Goal: Task Accomplishment & Management: Use online tool/utility

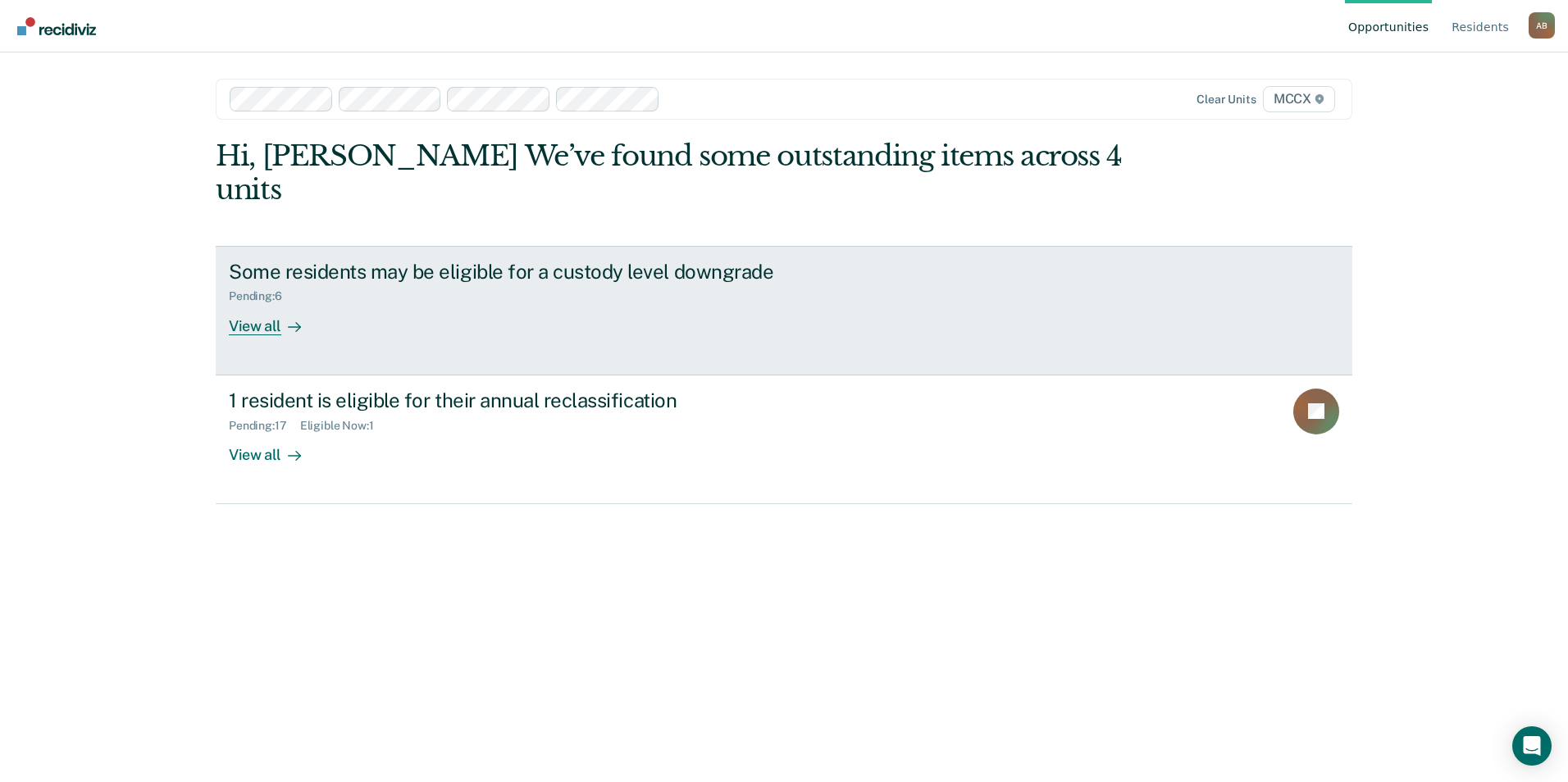
click at [269, 303] on div "View all" at bounding box center [275, 319] width 92 height 32
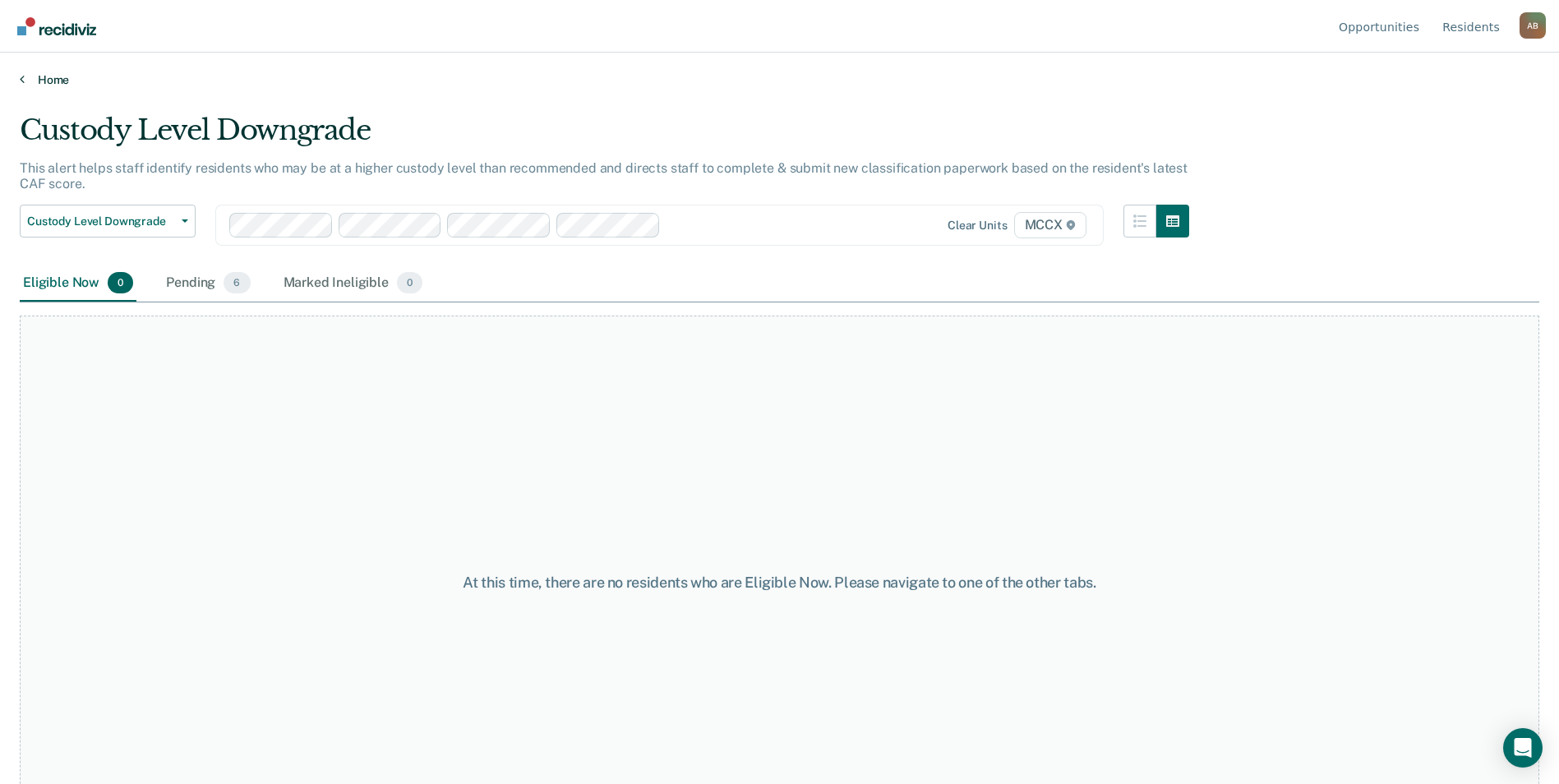
click at [53, 79] on link "Home" at bounding box center [779, 80] width 1519 height 15
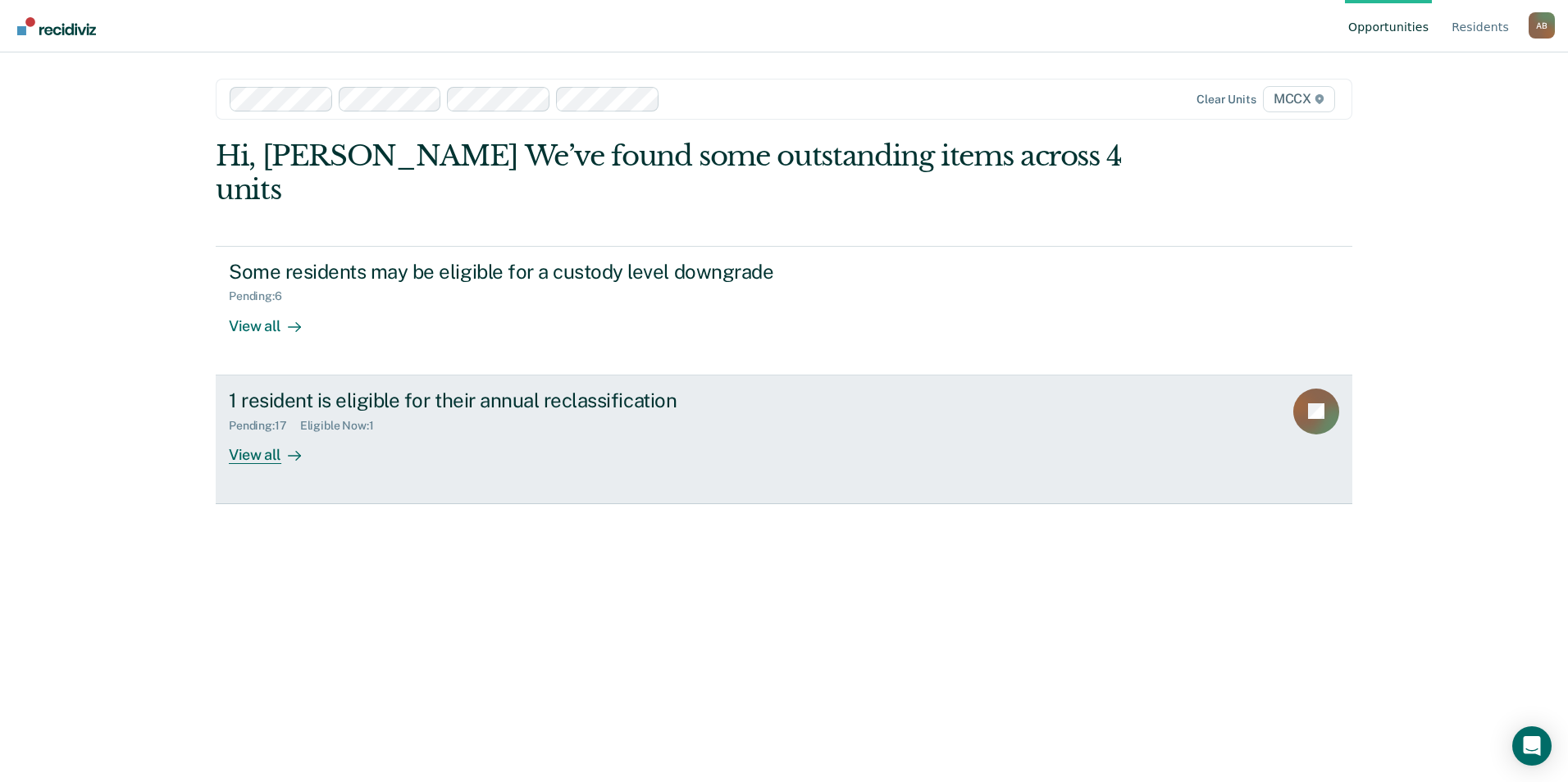
click at [251, 435] on link "1 resident is eligible for their annual reclassification Pending : 17 Eligible …" at bounding box center [784, 440] width 1136 height 129
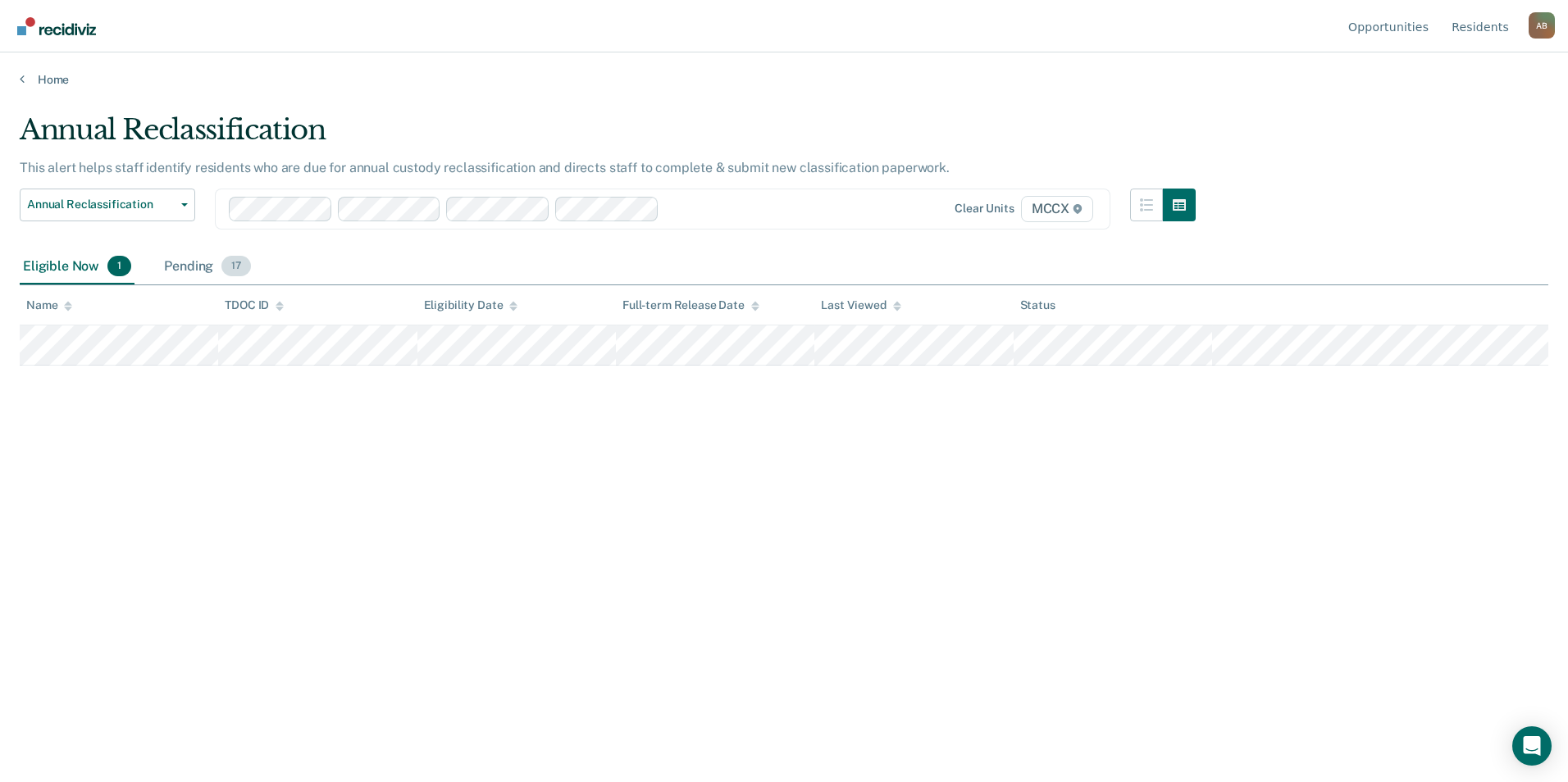
click at [227, 269] on span "17" at bounding box center [237, 266] width 30 height 21
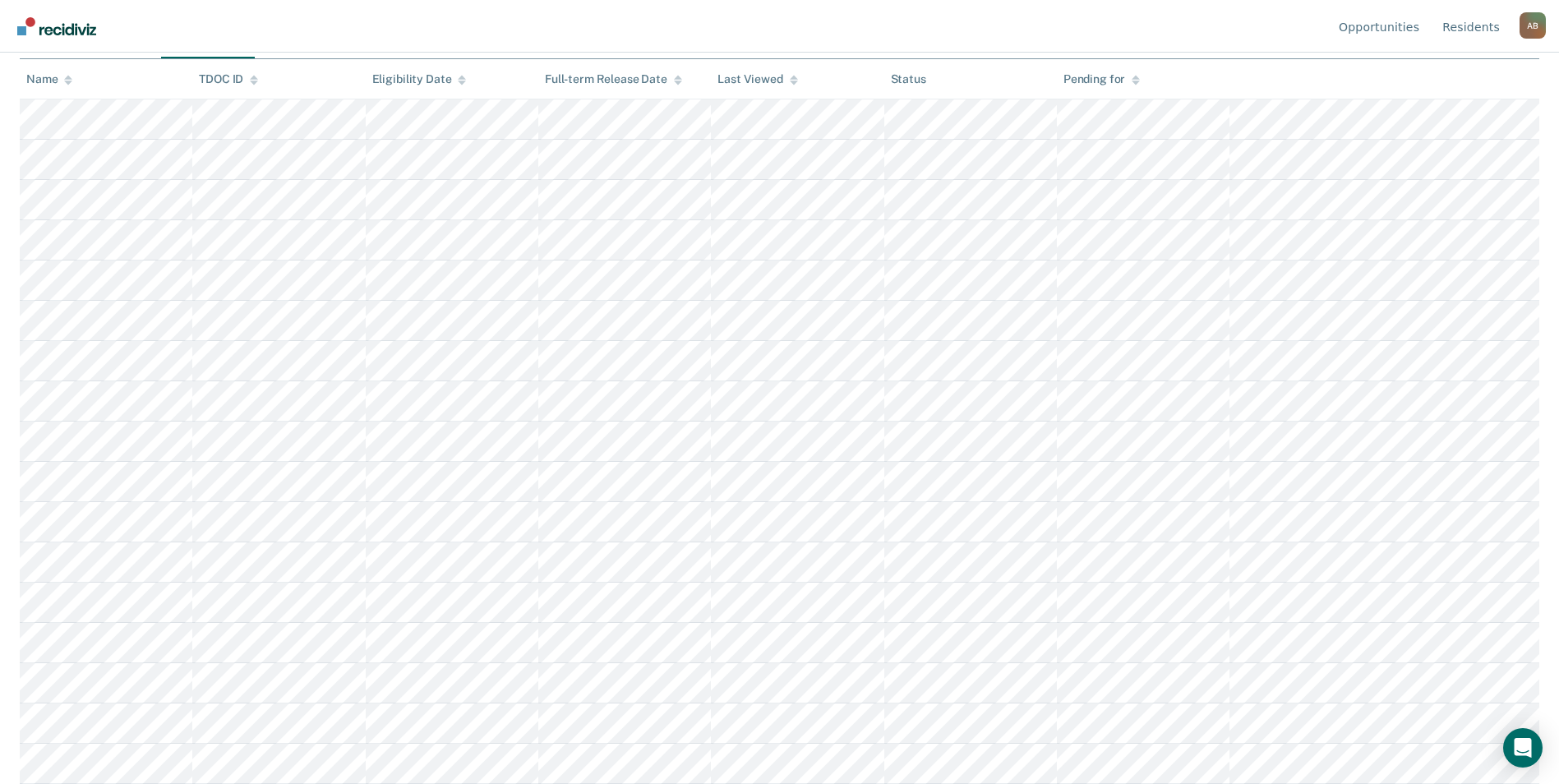
scroll to position [144, 0]
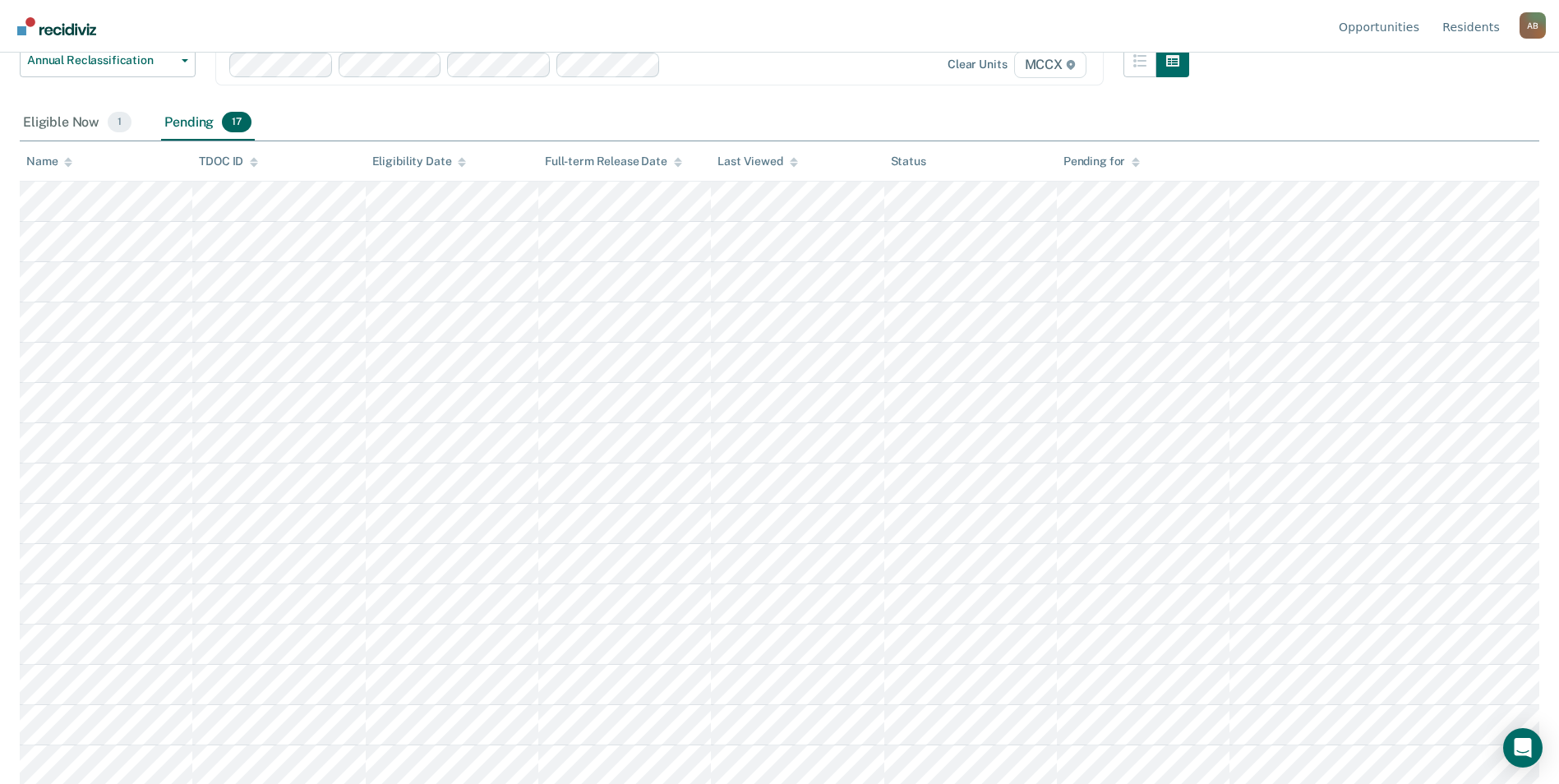
click at [222, 422] on tbody at bounding box center [779, 524] width 1519 height 685
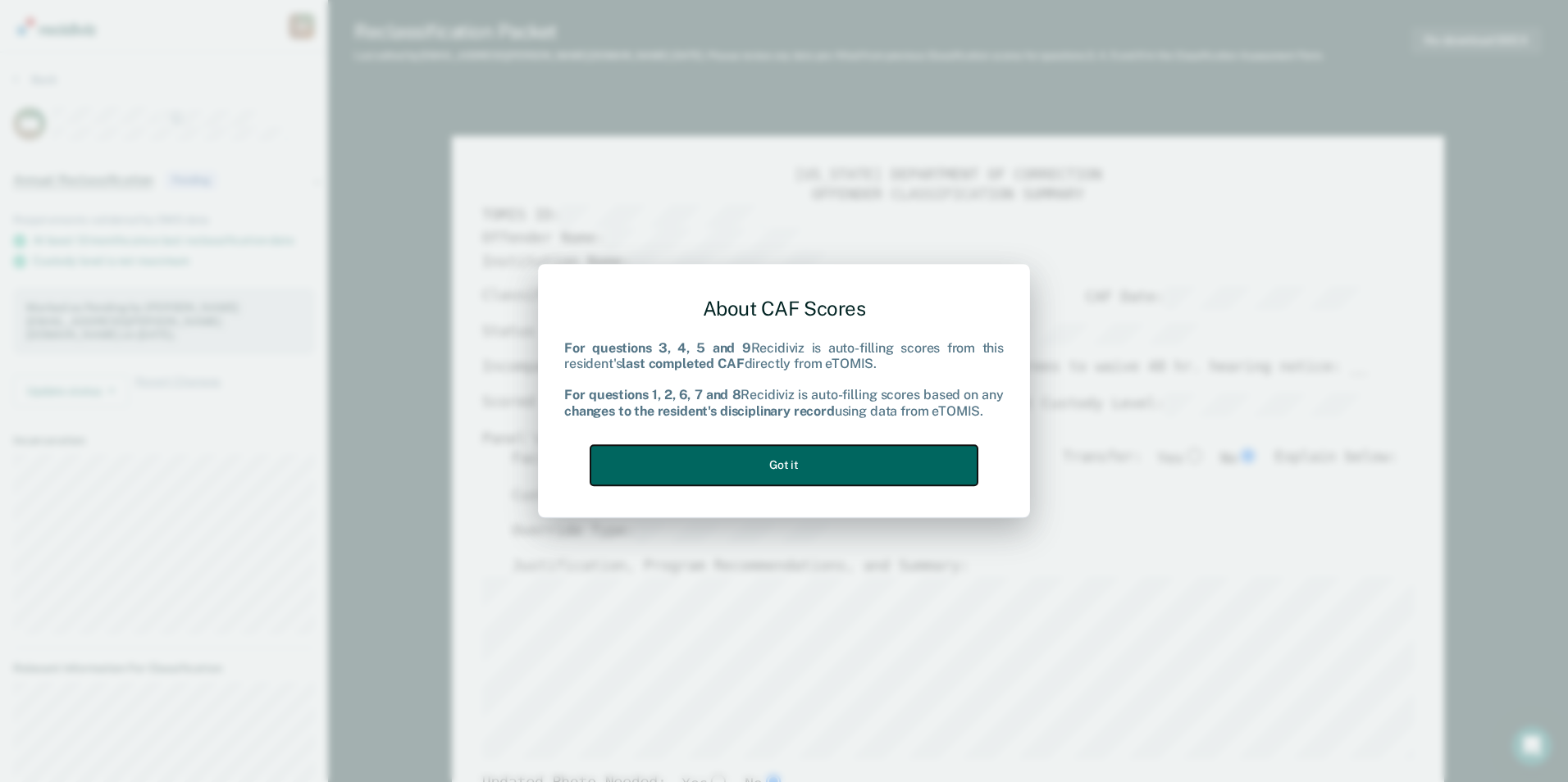
click at [693, 467] on button "Got it" at bounding box center [784, 465] width 387 height 41
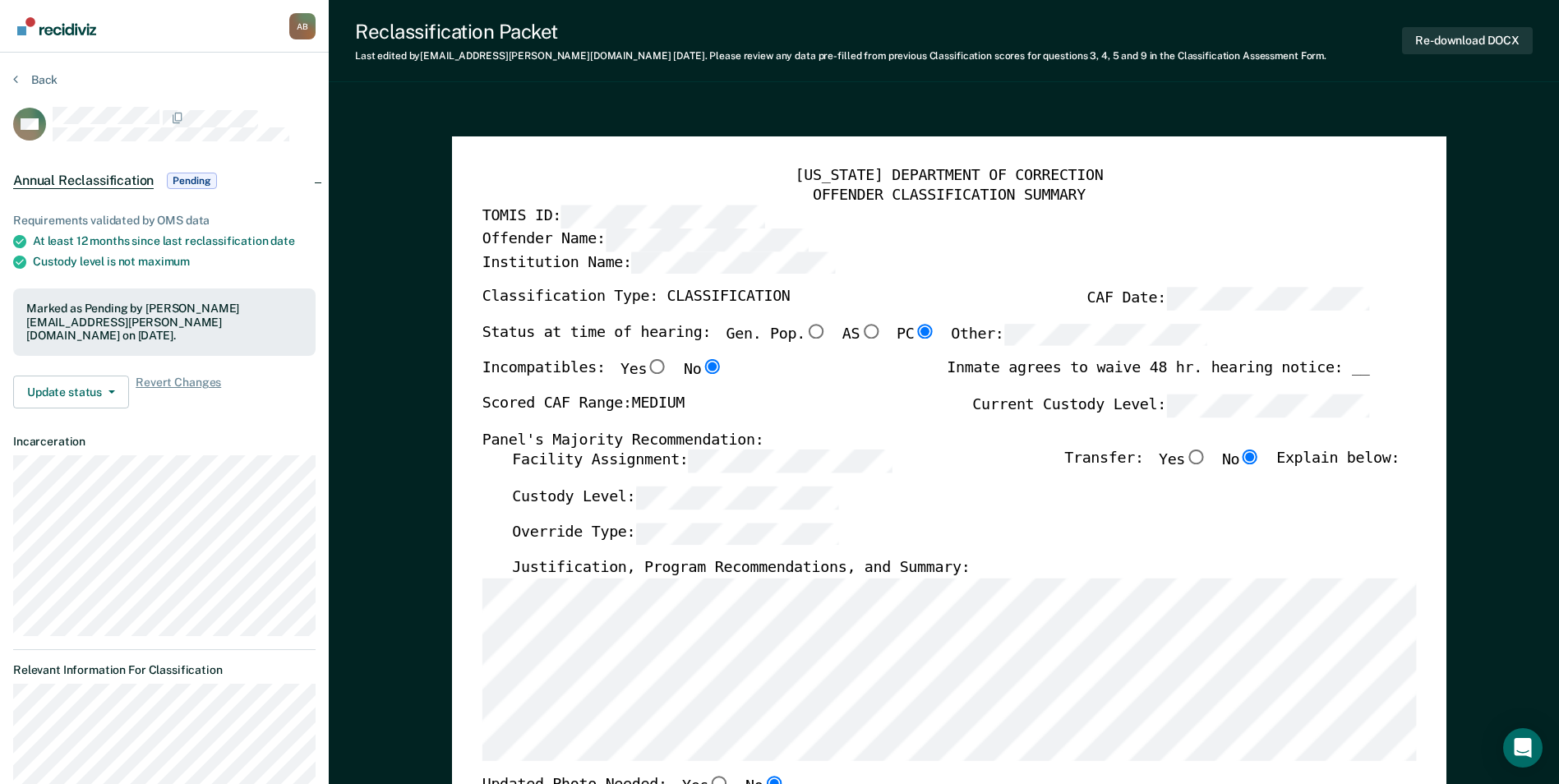
type textarea "x"
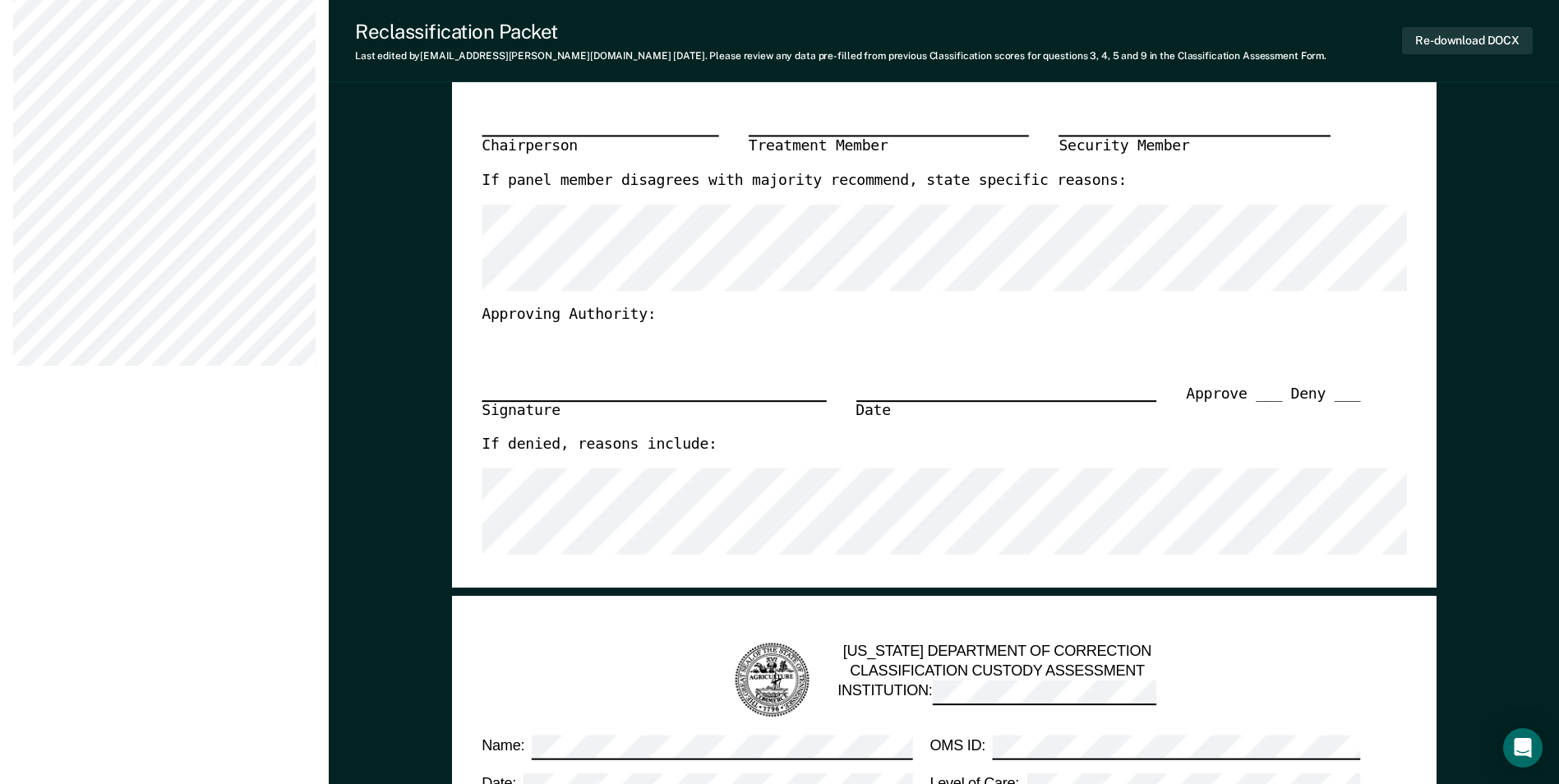
scroll to position [575, 0]
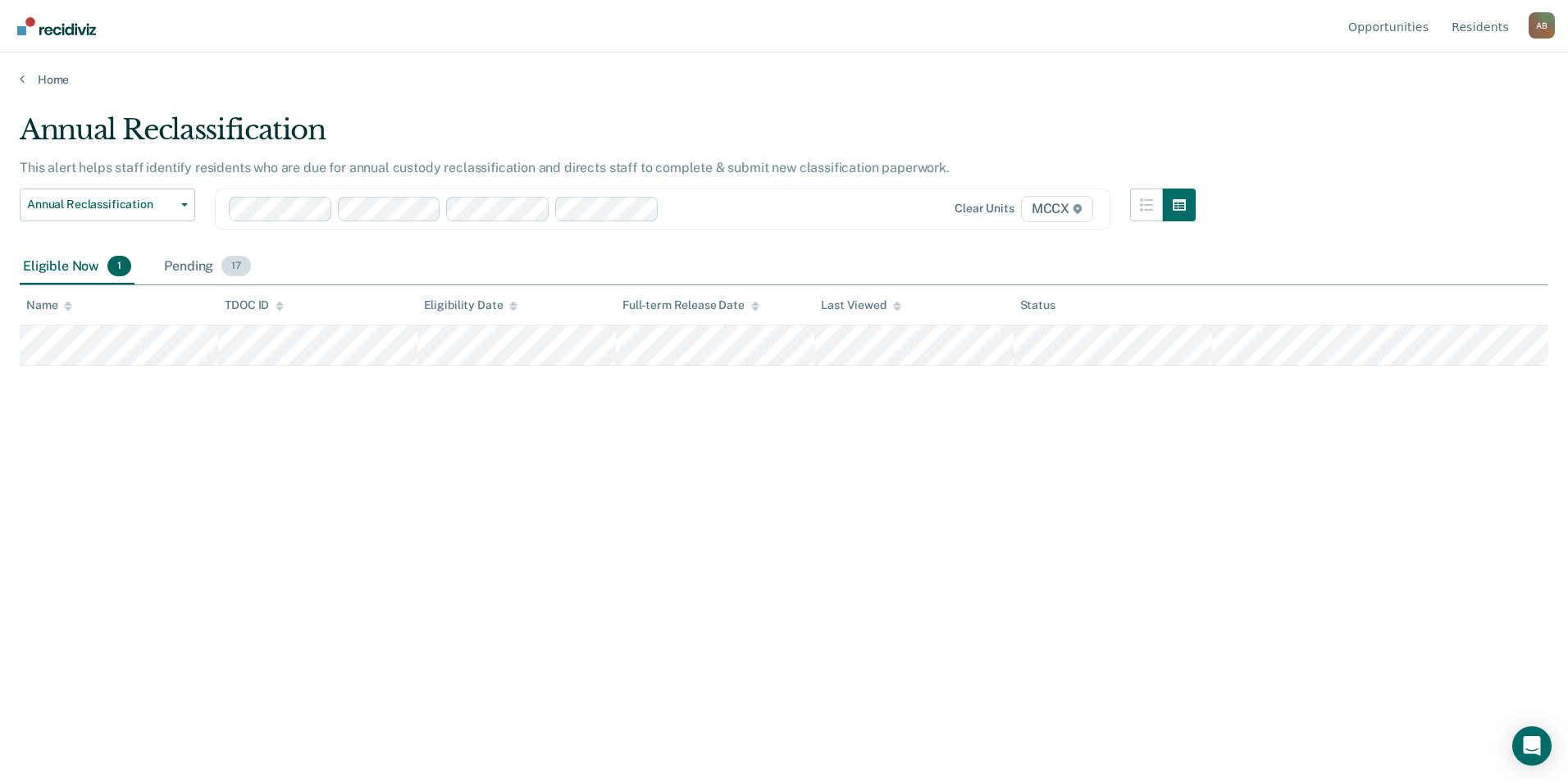
click at [186, 256] on div "Pending 17" at bounding box center [207, 267] width 93 height 36
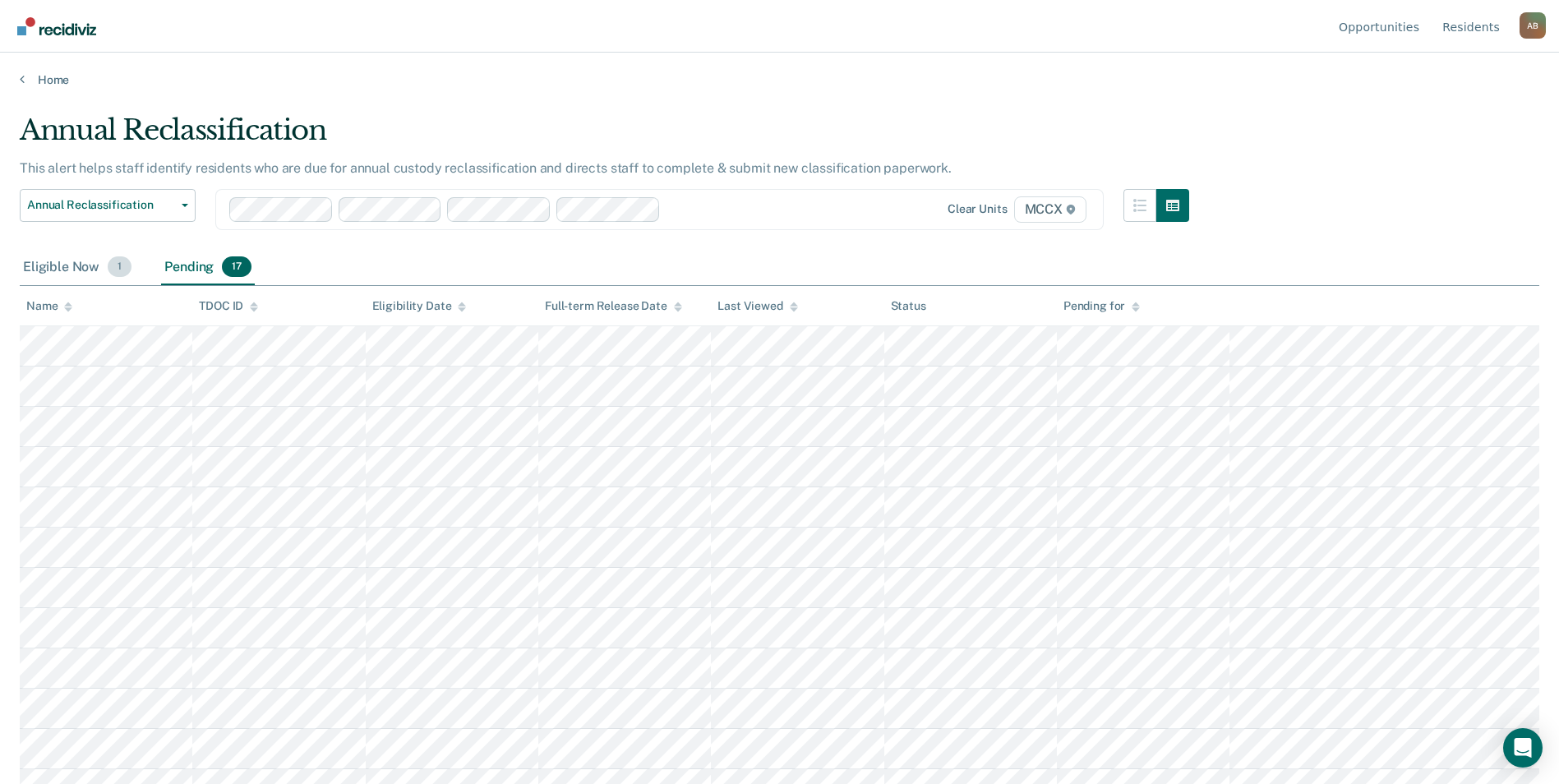
click at [105, 273] on div "Eligible Now 1" at bounding box center [77, 268] width 115 height 36
